Goal: Check status: Check status

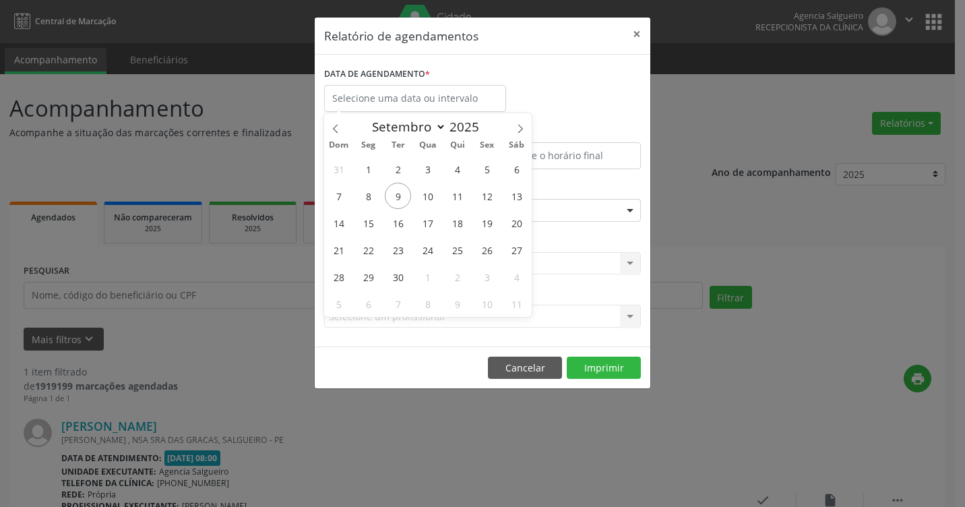
select select "8"
click at [392, 192] on span "9" at bounding box center [398, 196] width 26 height 26
type input "09/09/2025"
click at [392, 192] on span "9" at bounding box center [398, 196] width 26 height 26
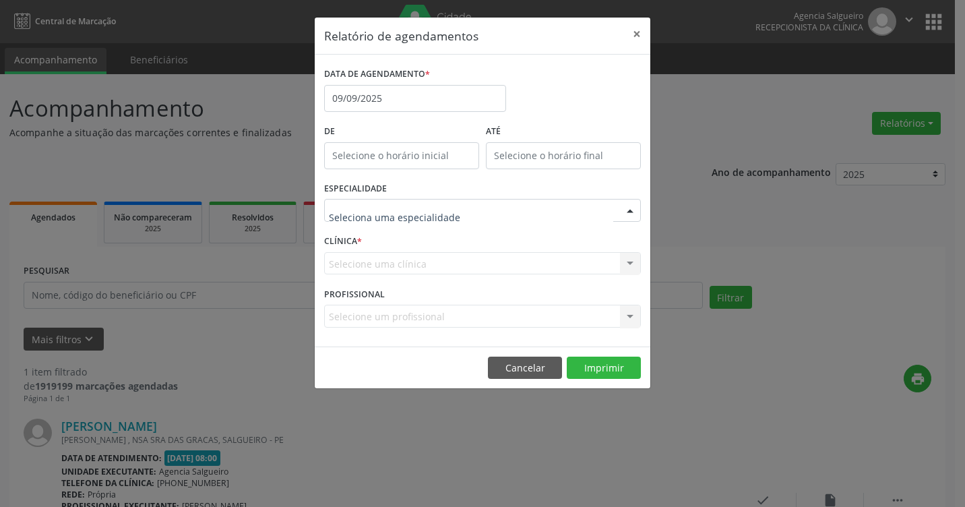
click at [630, 212] on div at bounding box center [630, 211] width 20 height 23
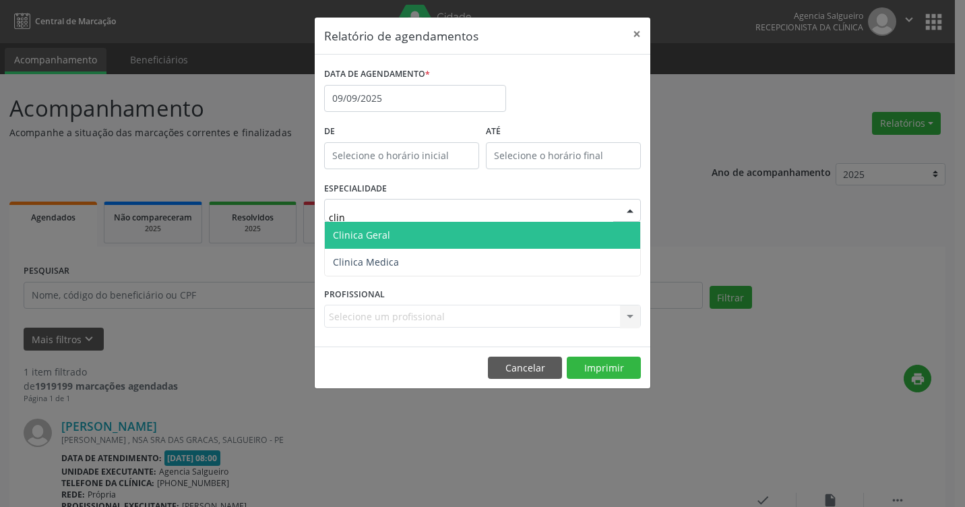
type input "clini"
click at [586, 237] on span "Clinica Geral" at bounding box center [482, 235] width 315 height 27
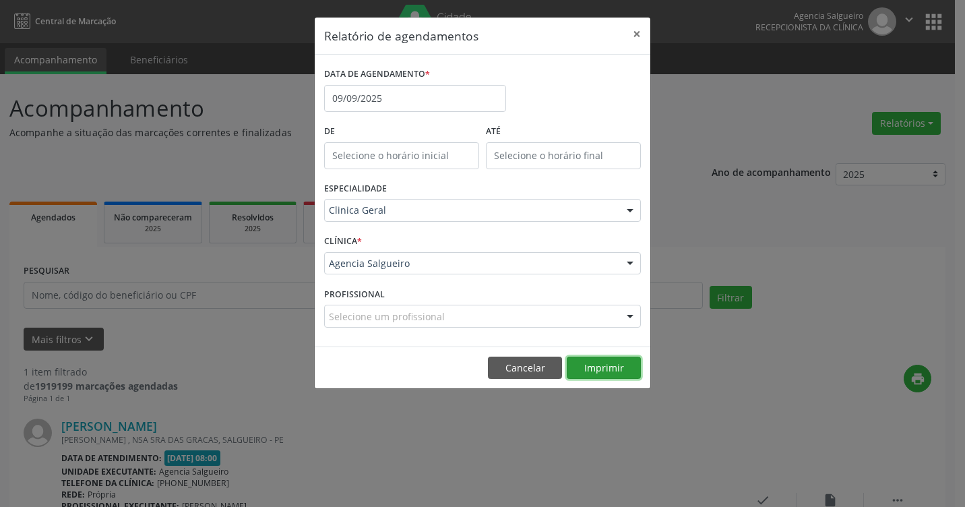
click at [621, 374] on button "Imprimir" at bounding box center [604, 368] width 74 height 23
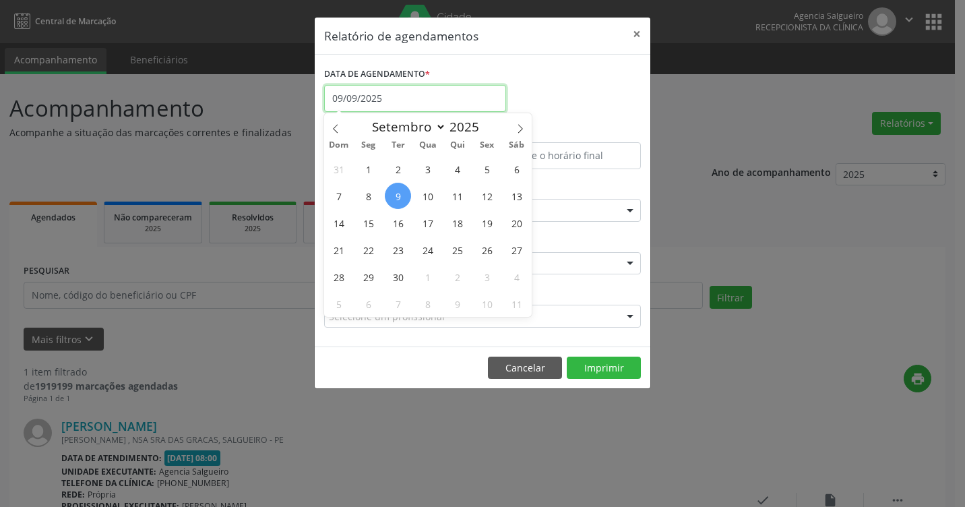
click at [401, 94] on input "09/09/2025" at bounding box center [415, 98] width 182 height 27
click at [368, 192] on span "8" at bounding box center [368, 196] width 26 height 26
type input "[DATE]"
click at [368, 192] on span "8" at bounding box center [368, 196] width 26 height 26
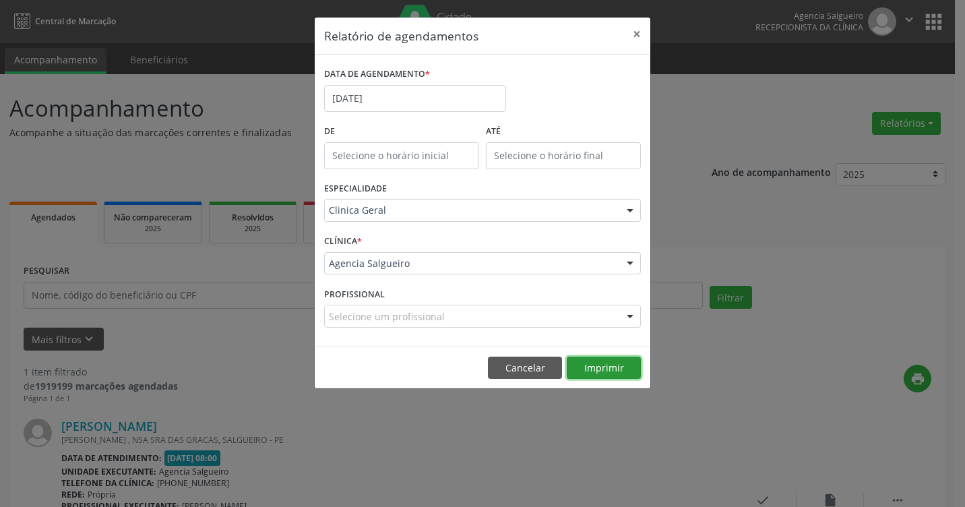
click at [611, 375] on button "Imprimir" at bounding box center [604, 368] width 74 height 23
click at [642, 38] on button "×" at bounding box center [636, 34] width 27 height 33
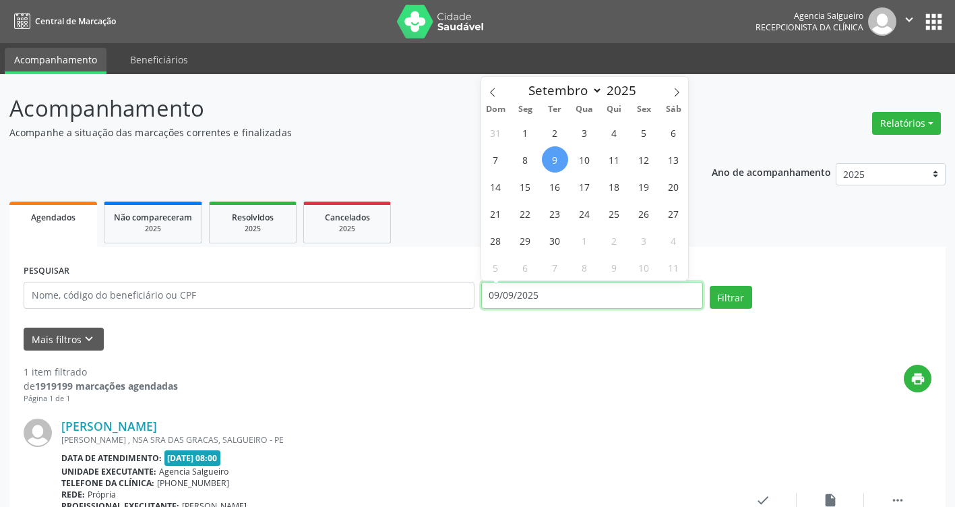
click at [516, 295] on input "09/09/2025" at bounding box center [592, 295] width 222 height 27
click at [528, 161] on span "8" at bounding box center [525, 159] width 26 height 26
type input "[DATE]"
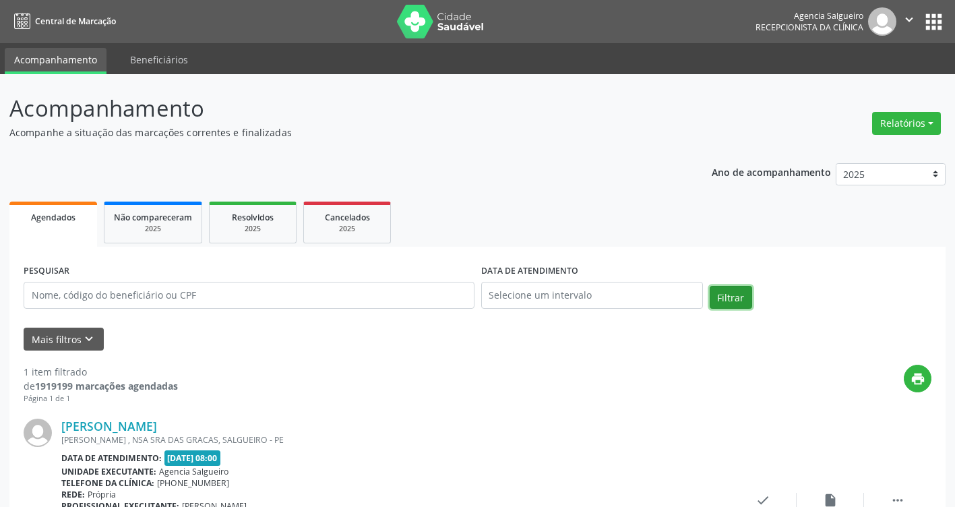
click at [736, 295] on button "Filtrar" at bounding box center [731, 297] width 42 height 23
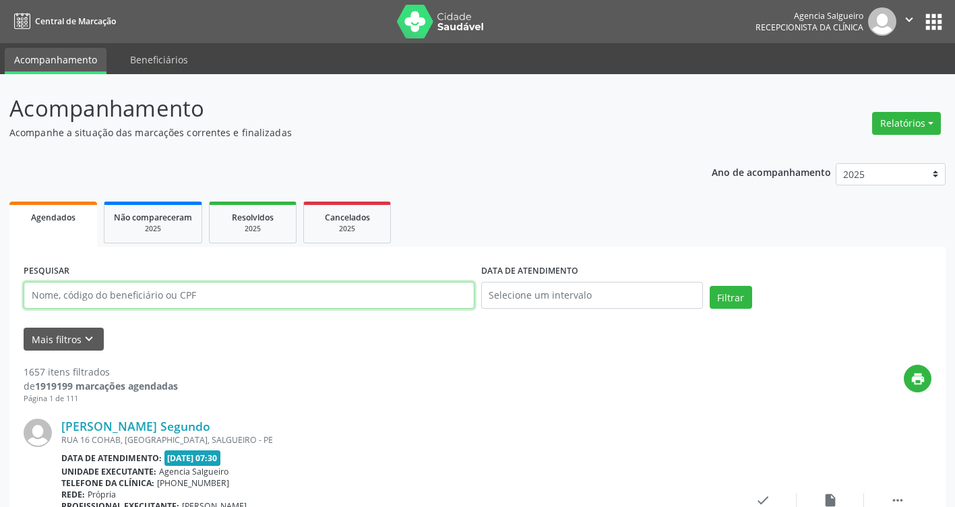
click at [113, 299] on input "text" at bounding box center [249, 295] width 451 height 27
type input "01962655415"
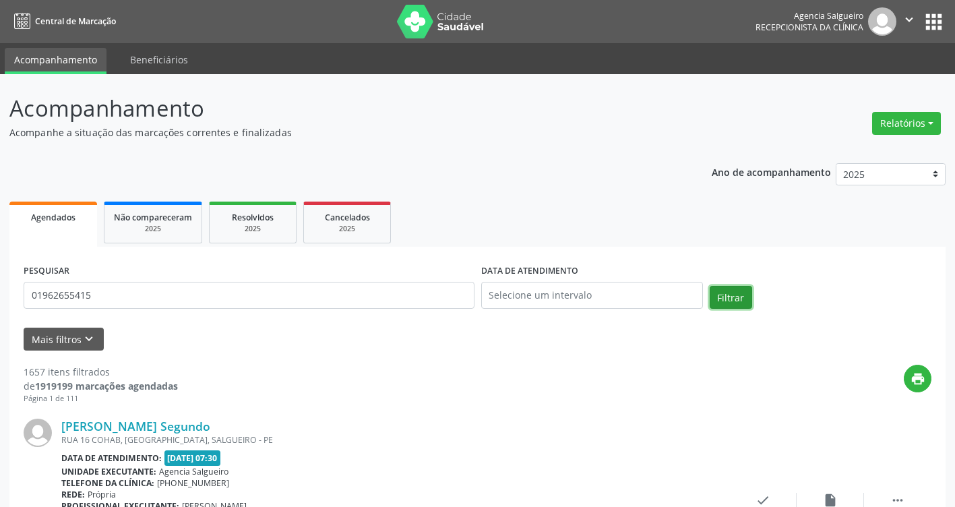
click at [729, 294] on button "Filtrar" at bounding box center [731, 297] width 42 height 23
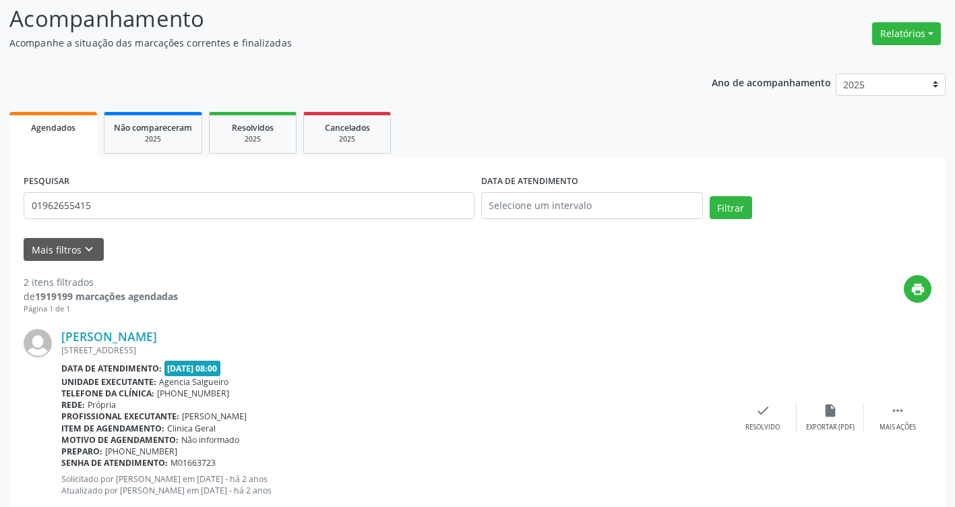
scroll to position [63, 0]
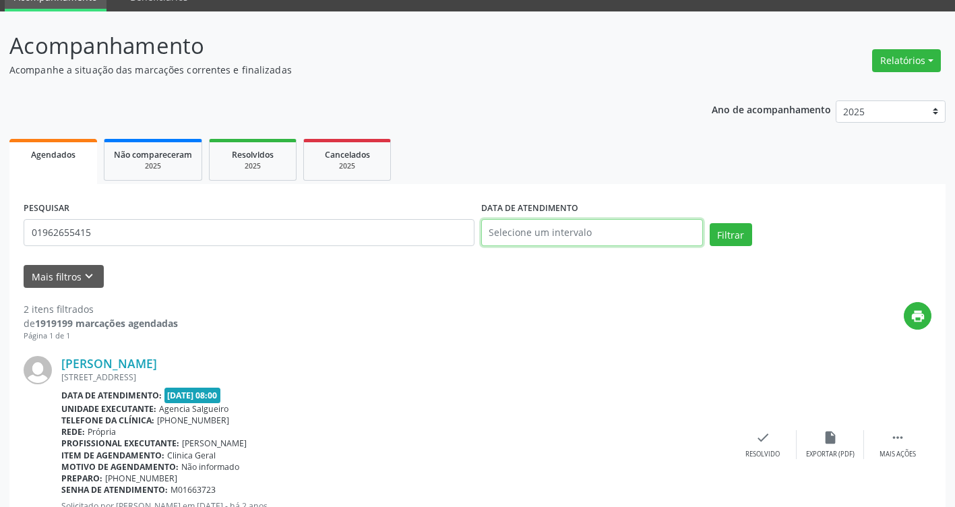
click at [545, 235] on input "text" at bounding box center [592, 232] width 222 height 27
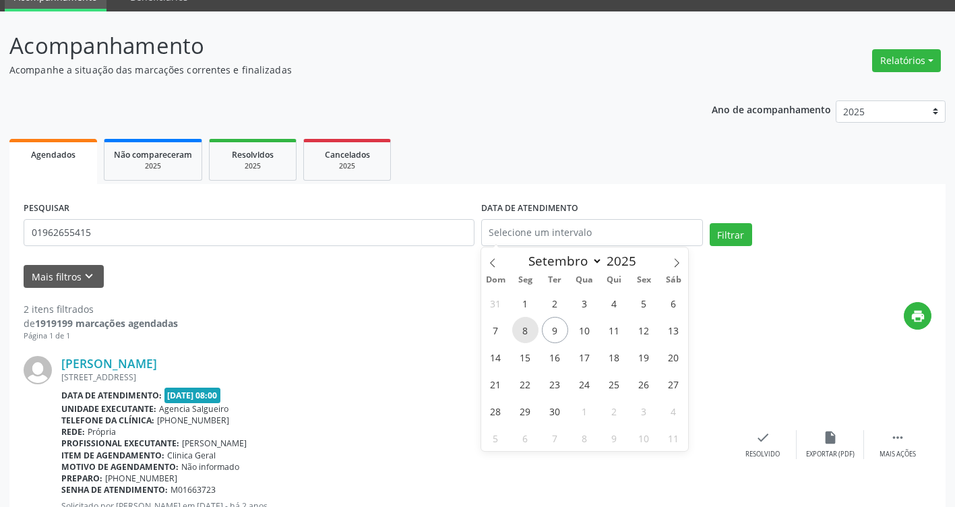
click at [524, 334] on span "8" at bounding box center [525, 330] width 26 height 26
type input "[DATE]"
click at [741, 232] on button "Filtrar" at bounding box center [731, 234] width 42 height 23
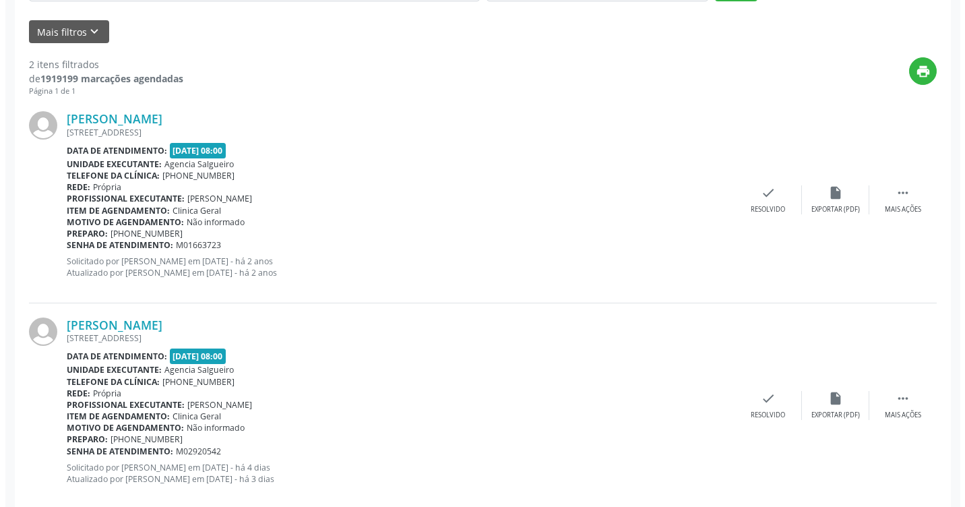
scroll to position [332, 0]
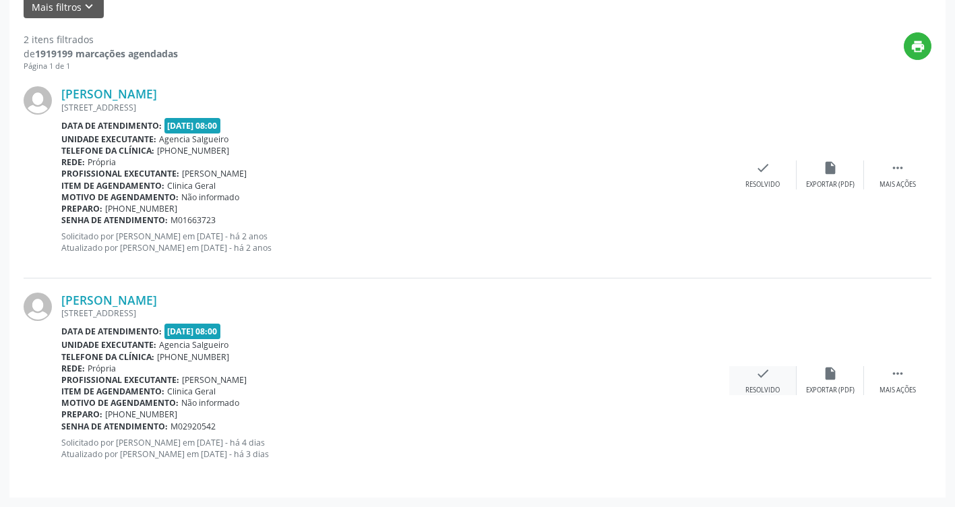
click at [766, 382] on div "check Resolvido" at bounding box center [762, 380] width 67 height 29
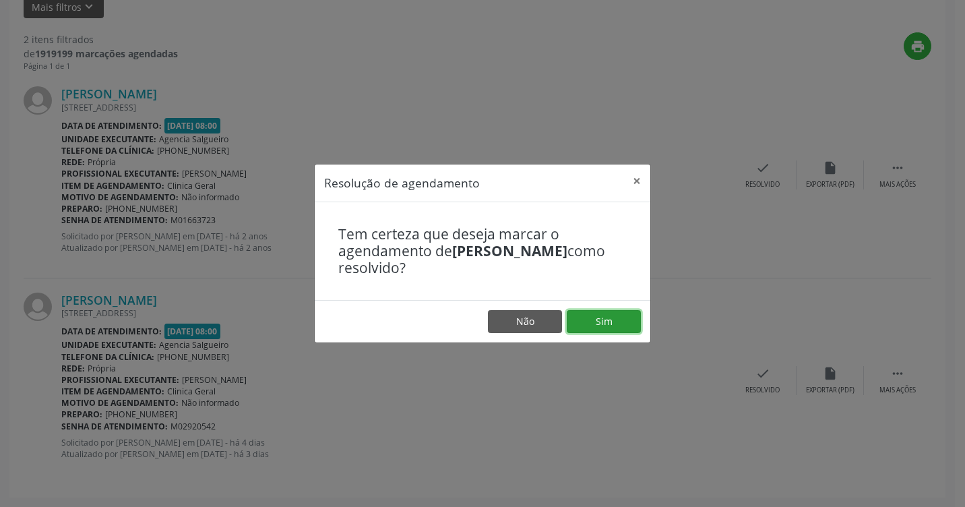
click at [619, 327] on button "Sim" at bounding box center [604, 321] width 74 height 23
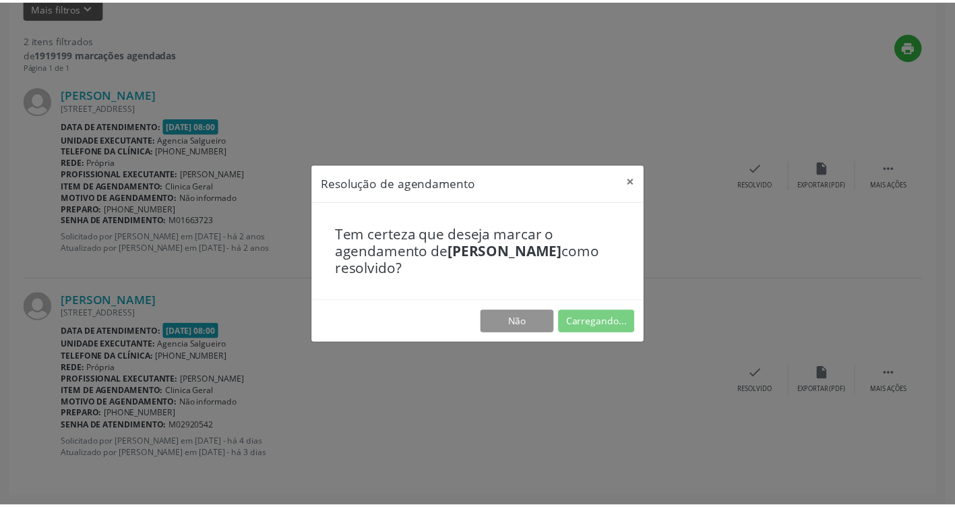
scroll to position [0, 0]
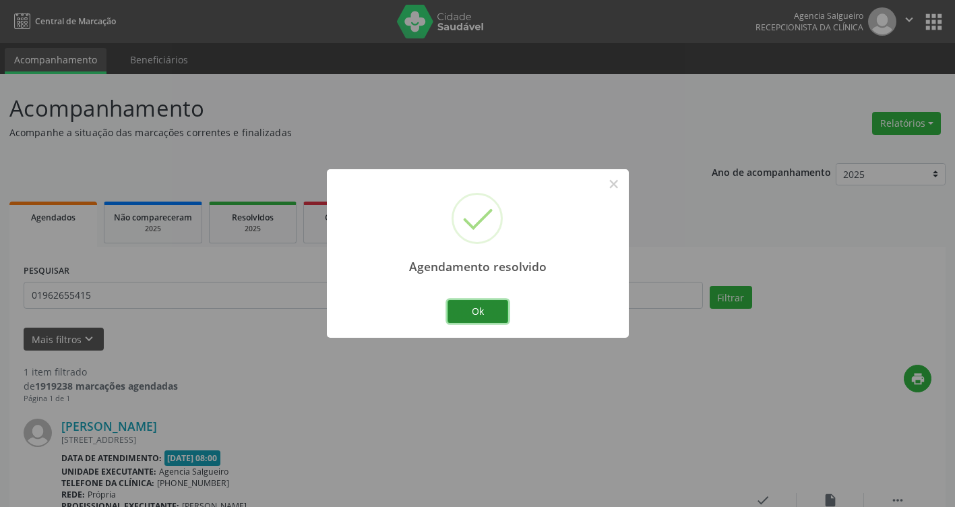
click at [480, 313] on button "Ok" at bounding box center [478, 311] width 61 height 23
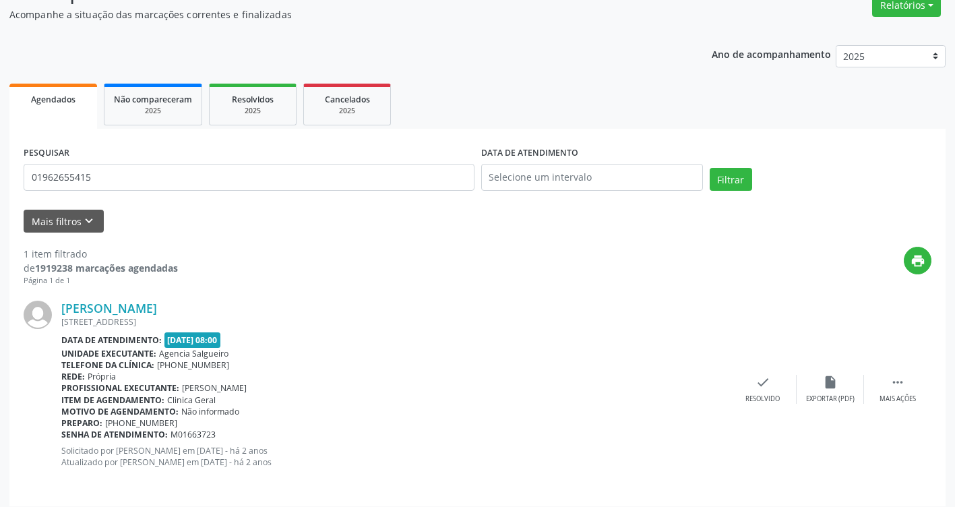
scroll to position [127, 0]
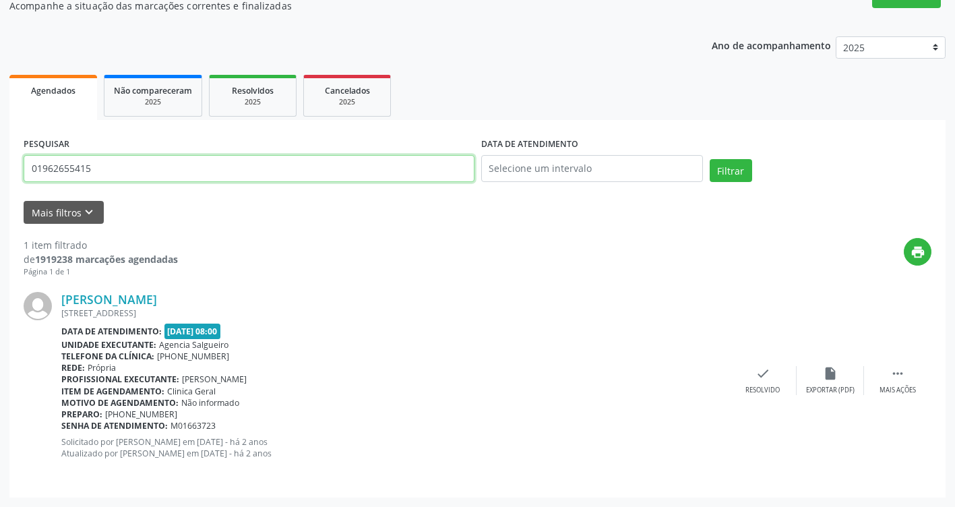
click at [169, 175] on input "01962655415" at bounding box center [249, 168] width 451 height 27
type input "52967980404"
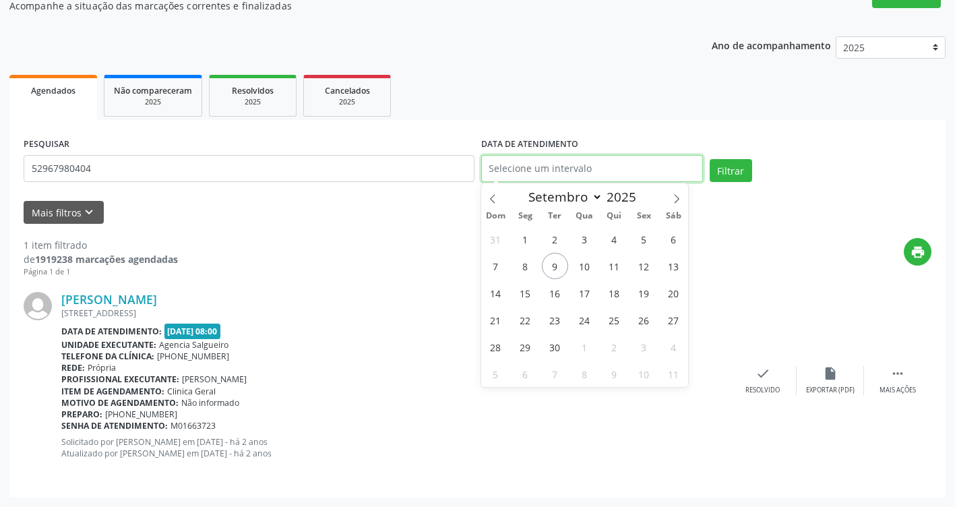
click at [568, 166] on input "text" at bounding box center [592, 168] width 222 height 27
click at [528, 269] on span "8" at bounding box center [525, 266] width 26 height 26
type input "[DATE]"
click at [742, 163] on button "Filtrar" at bounding box center [731, 170] width 42 height 23
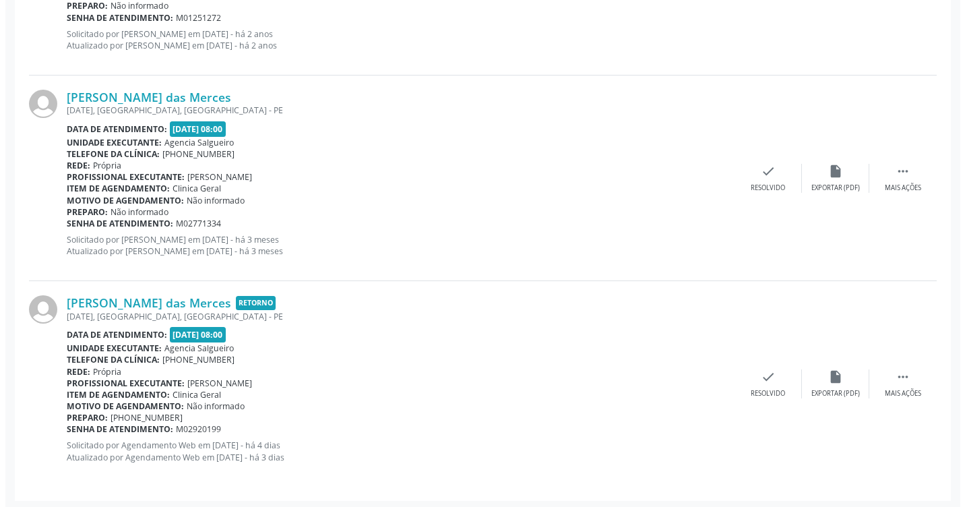
scroll to position [741, 0]
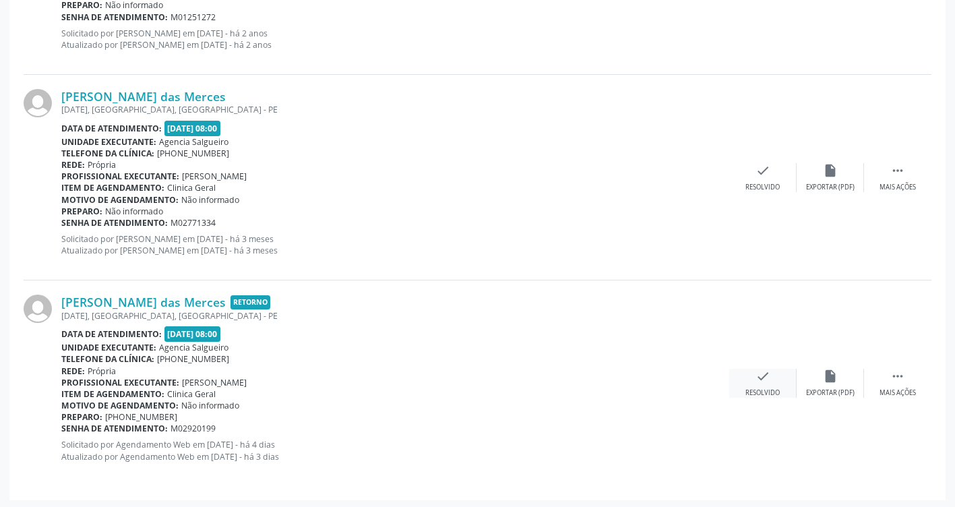
click at [762, 380] on icon "check" at bounding box center [763, 376] width 15 height 15
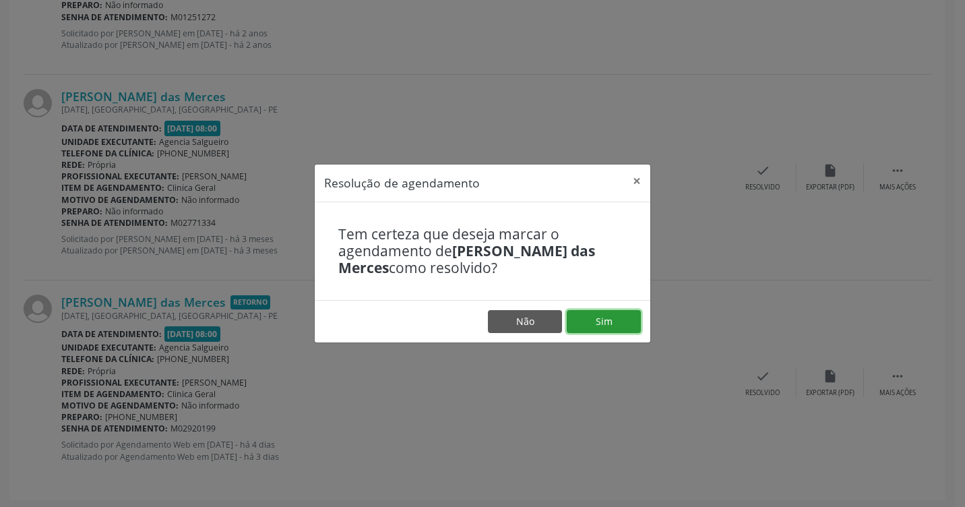
click at [600, 326] on button "Sim" at bounding box center [604, 321] width 74 height 23
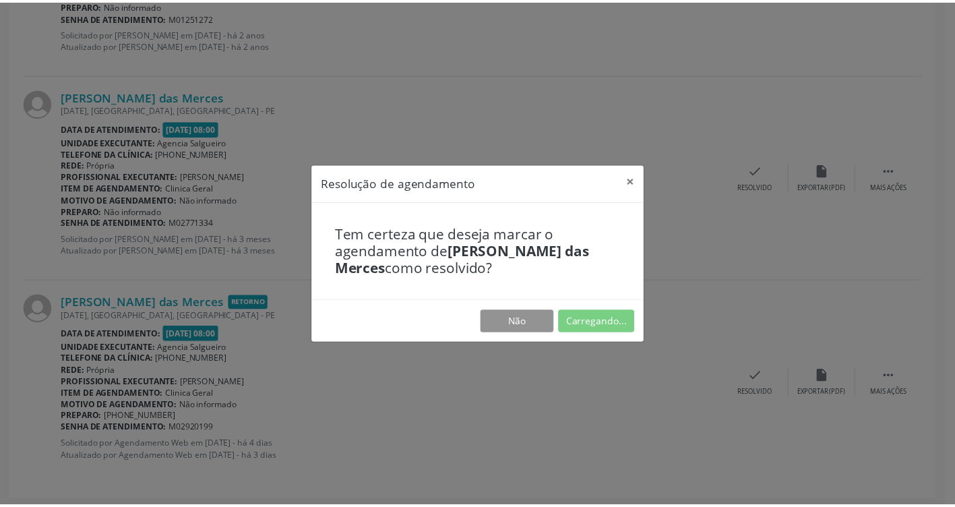
scroll to position [0, 0]
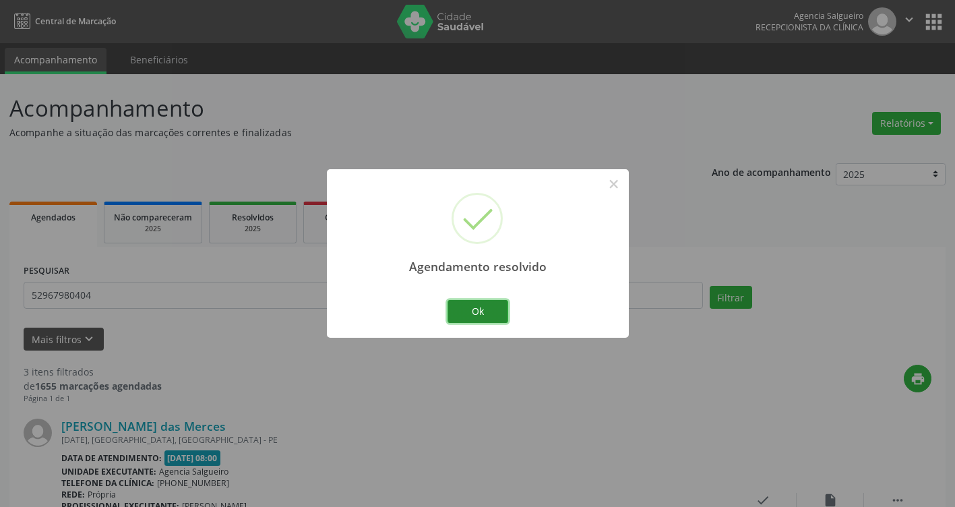
click at [479, 316] on button "Ok" at bounding box center [478, 311] width 61 height 23
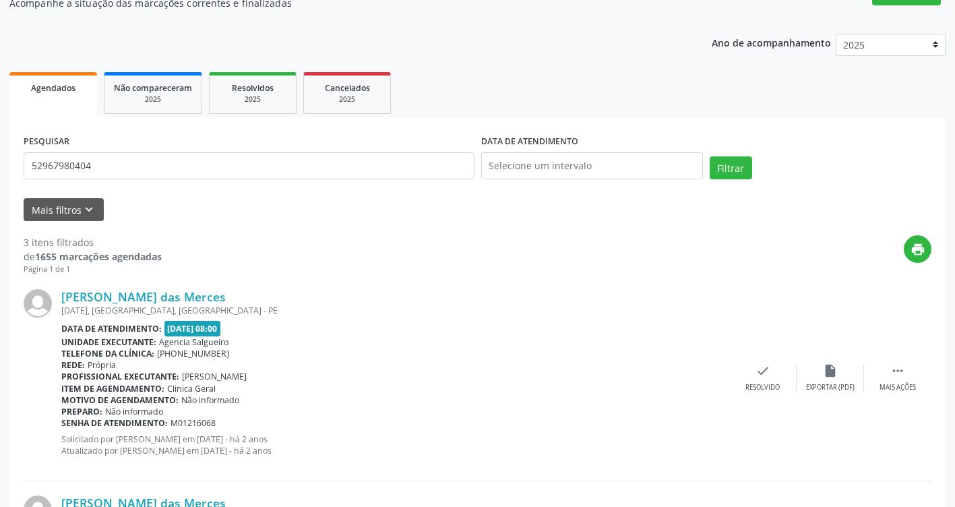
scroll to position [135, 0]
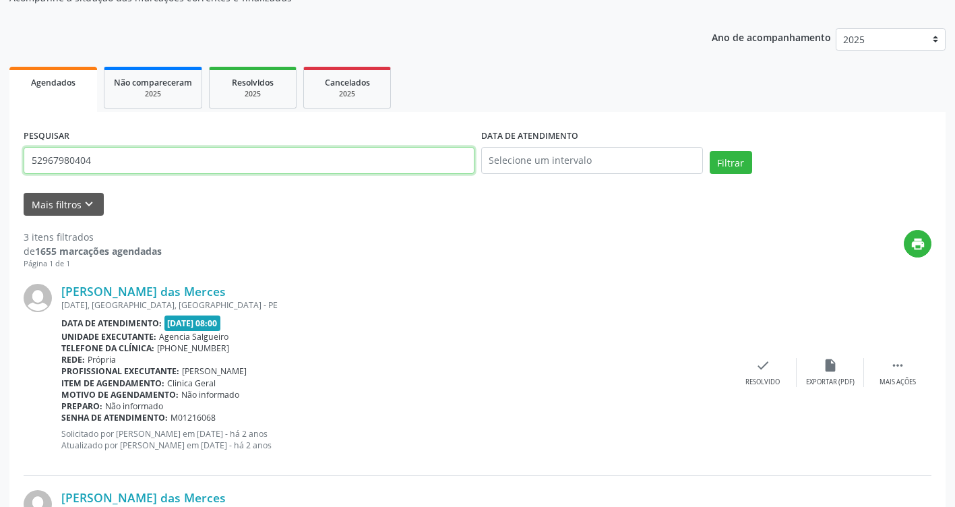
click at [187, 156] on input "52967980404" at bounding box center [249, 160] width 451 height 27
type input "83890750400"
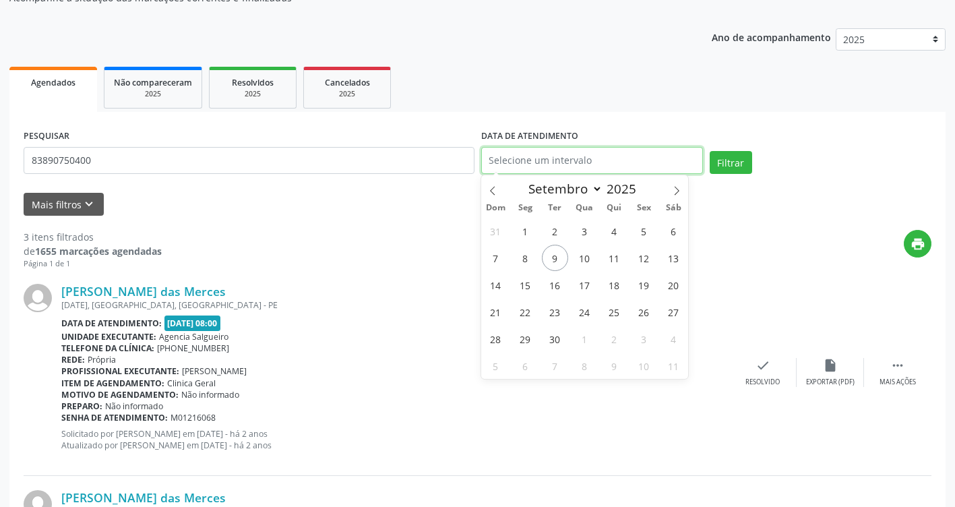
click at [529, 162] on input "text" at bounding box center [592, 160] width 222 height 27
click at [527, 255] on span "8" at bounding box center [525, 258] width 26 height 26
type input "[DATE]"
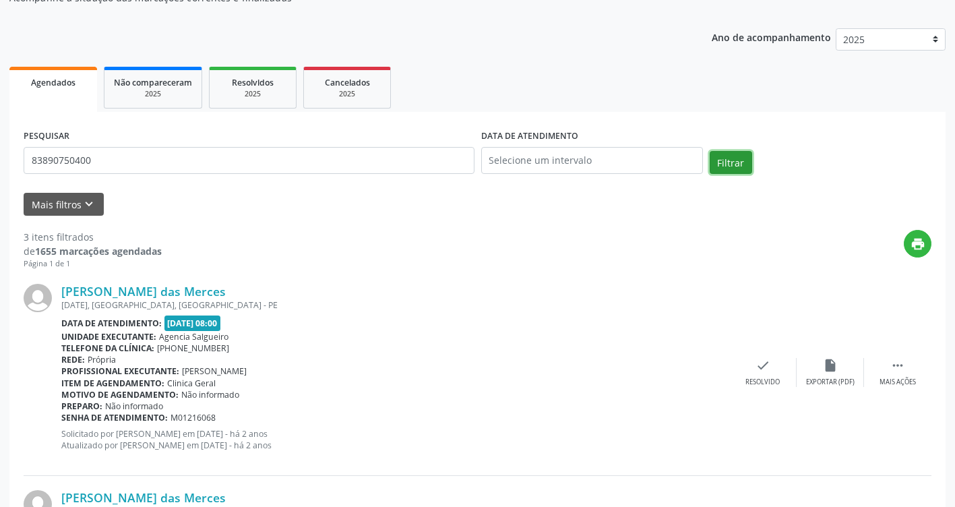
click at [734, 158] on button "Filtrar" at bounding box center [731, 162] width 42 height 23
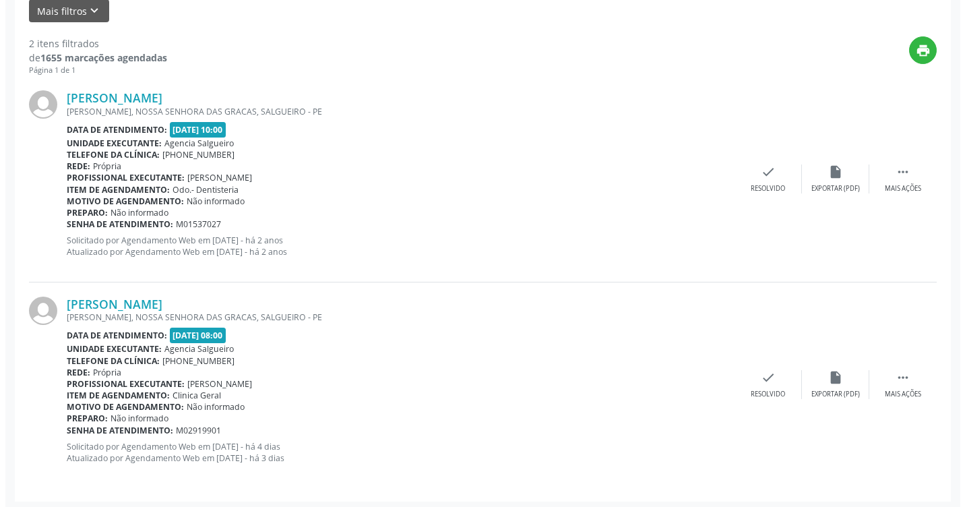
scroll to position [332, 0]
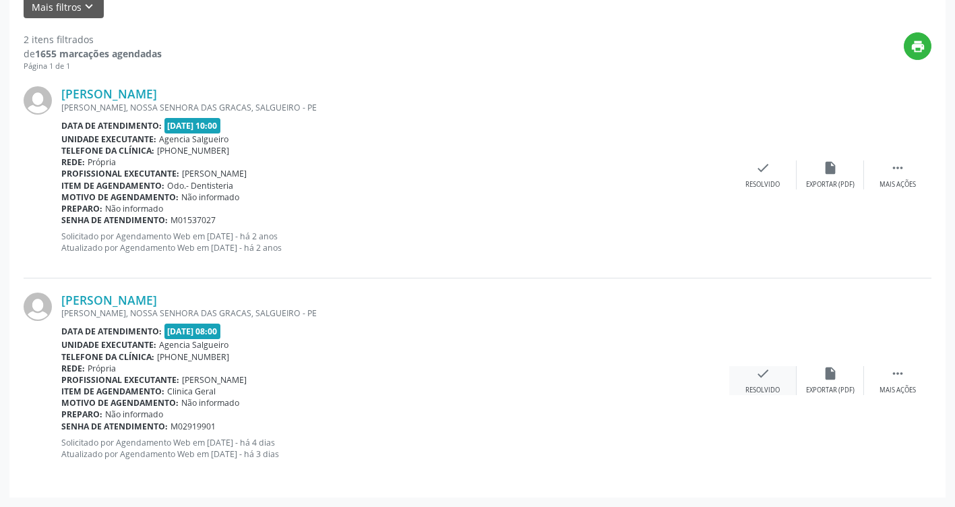
click at [762, 381] on icon "check" at bounding box center [763, 373] width 15 height 15
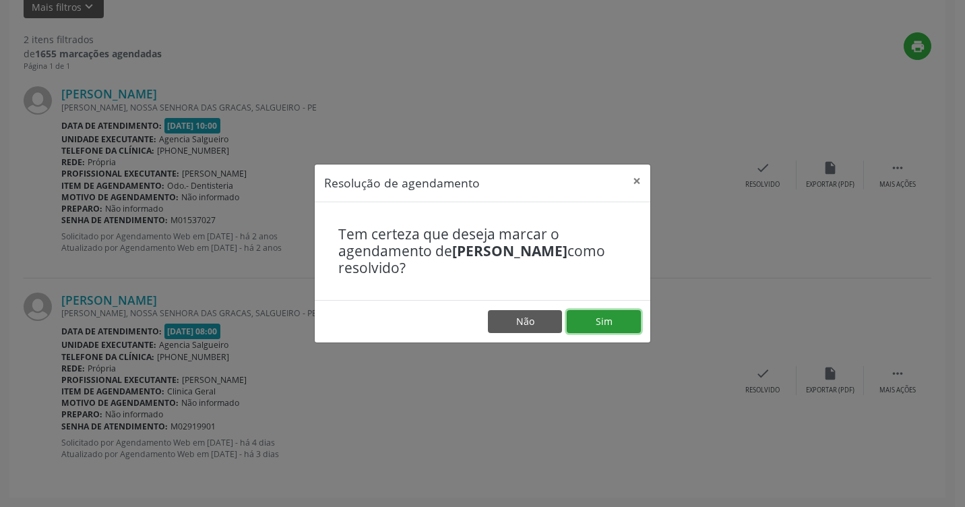
click at [619, 328] on button "Sim" at bounding box center [604, 321] width 74 height 23
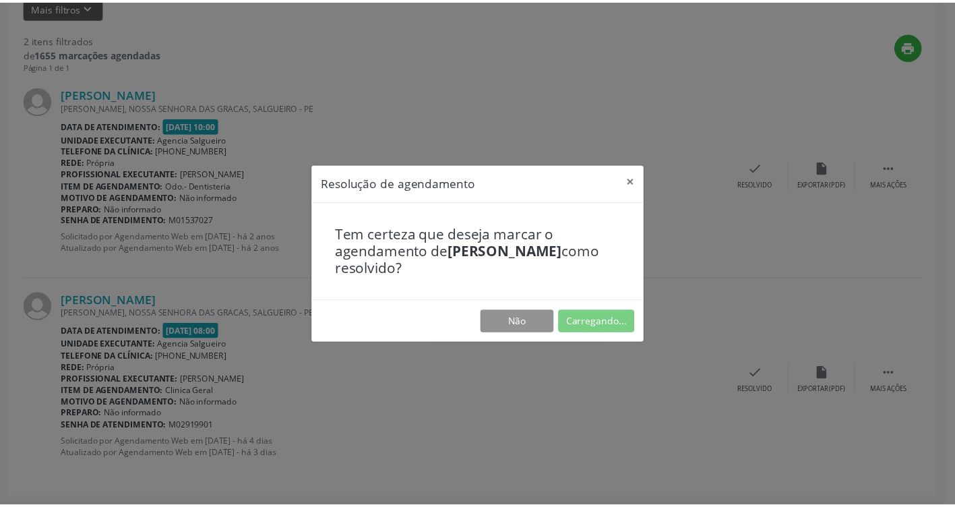
scroll to position [0, 0]
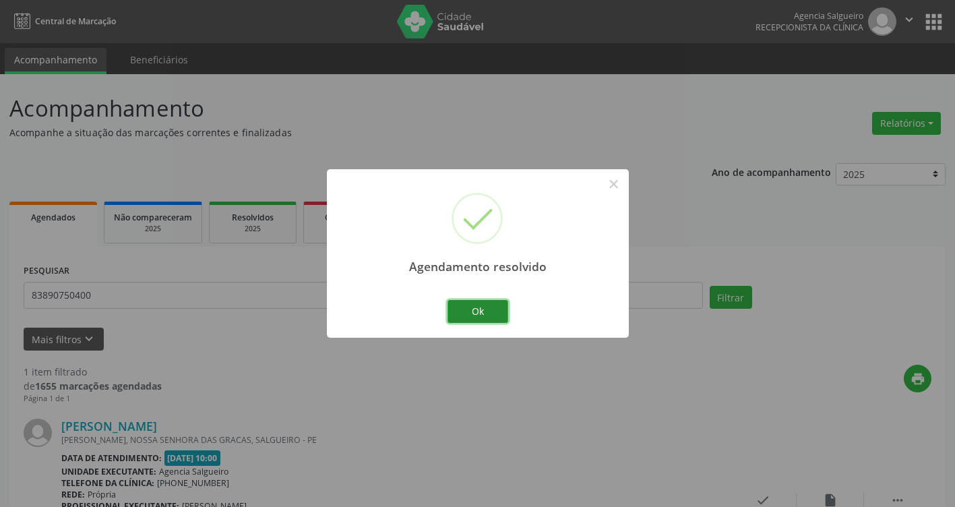
click at [465, 317] on button "Ok" at bounding box center [478, 311] width 61 height 23
